Goal: Task Accomplishment & Management: Complete application form

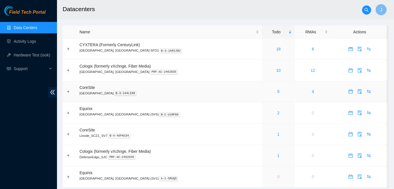
click at [265, 93] on div "5" at bounding box center [278, 91] width 26 height 6
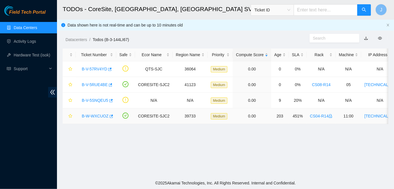
click at [101, 115] on link "B-W-WXCUOZ" at bounding box center [95, 116] width 27 height 5
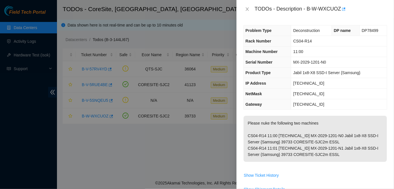
click at [309, 9] on div "TODOs - Description - B-W-WXCUOZ" at bounding box center [321, 9] width 133 height 9
click at [342, 8] on div "TODOs - Description - B-W-WXCUOZ" at bounding box center [321, 9] width 133 height 9
copy div "B-W-WXCUOZ"
click at [252, 134] on p "Please nuke the following two machines CS04-R14 11:00 [TECHNICAL_ID] MX-2029-12…" at bounding box center [315, 139] width 143 height 46
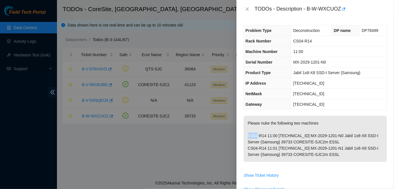
click at [252, 134] on p "Please nuke the following two machines CS04-R14 11:00 [TECHNICAL_ID] MX-2029-12…" at bounding box center [315, 139] width 143 height 46
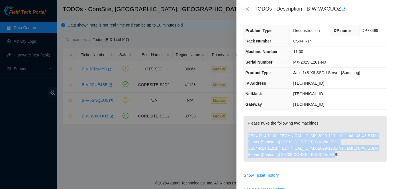
click at [341, 153] on p "Please nuke the following two machines CS04-R14 11:00 [TECHNICAL_ID] MX-2029-12…" at bounding box center [315, 139] width 143 height 46
copy p "CS04-R14 11:00 [TECHNICAL_ID] MX-2029-1201-N0 Jabil 1x8-X8 SSD-I Server {Samsun…"
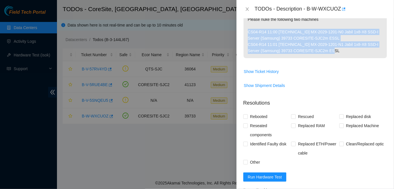
scroll to position [121, 0]
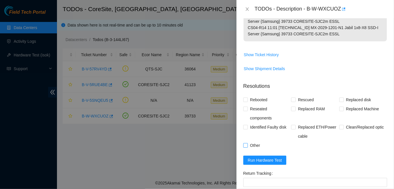
click at [253, 145] on span "Other" at bounding box center [255, 145] width 15 height 9
click at [248, 145] on input "Other" at bounding box center [246, 145] width 4 height 4
checkbox input "true"
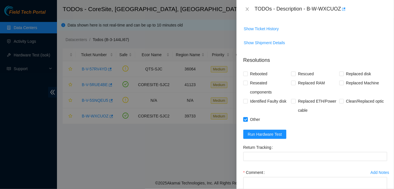
scroll to position [174, 0]
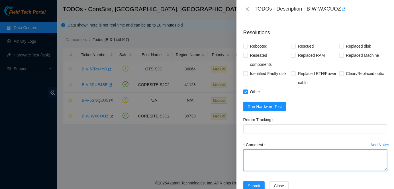
click at [259, 151] on textarea "Comment" at bounding box center [316, 160] width 144 height 22
paste textarea "Nuke process complete.  Picture taken & shown to NIE [PERSON_NAME]  CS04-R14 11…"
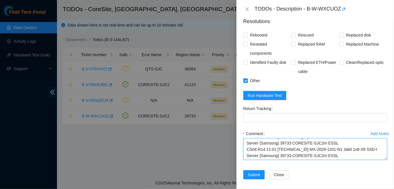
scroll to position [187, 0]
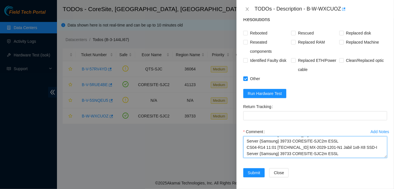
type textarea "Nuke process complete.  Picture taken & shown to NIE [PERSON_NAME]  CS04-R14 11…"
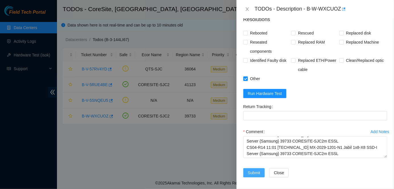
click at [251, 171] on span "Submit" at bounding box center [254, 173] width 13 height 6
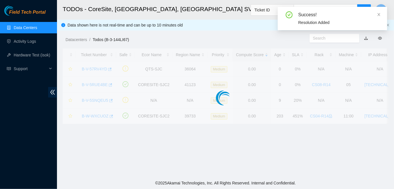
scroll to position [158, 0]
